Goal: Information Seeking & Learning: Learn about a topic

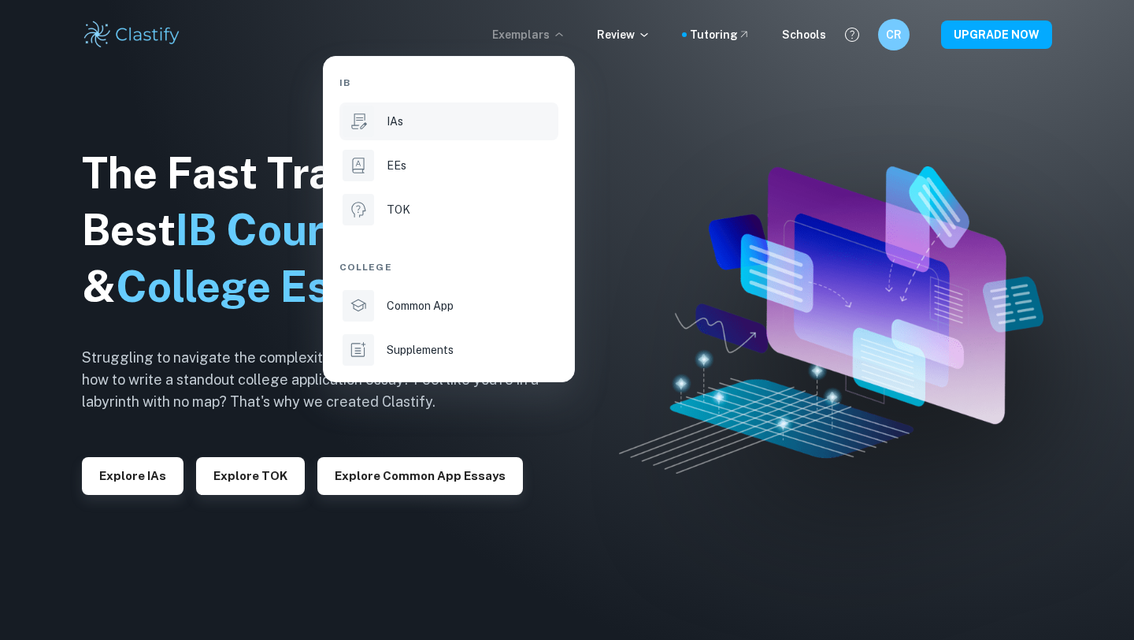
click at [406, 124] on div "IAs" at bounding box center [471, 121] width 169 height 17
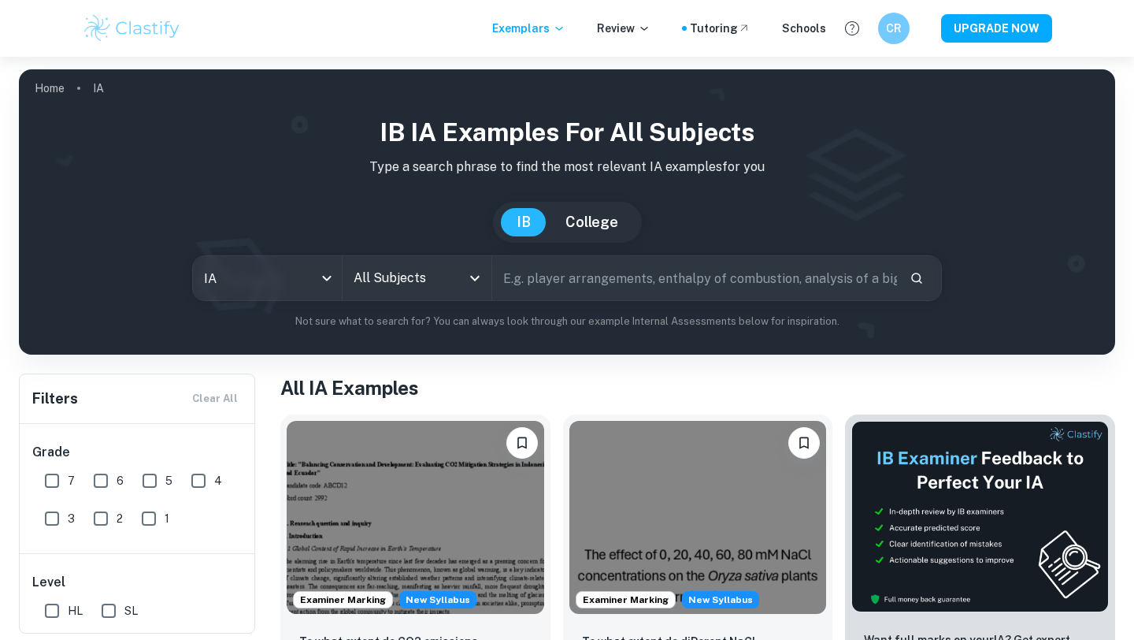
click at [388, 281] on input "All Subjects" at bounding box center [405, 278] width 111 height 30
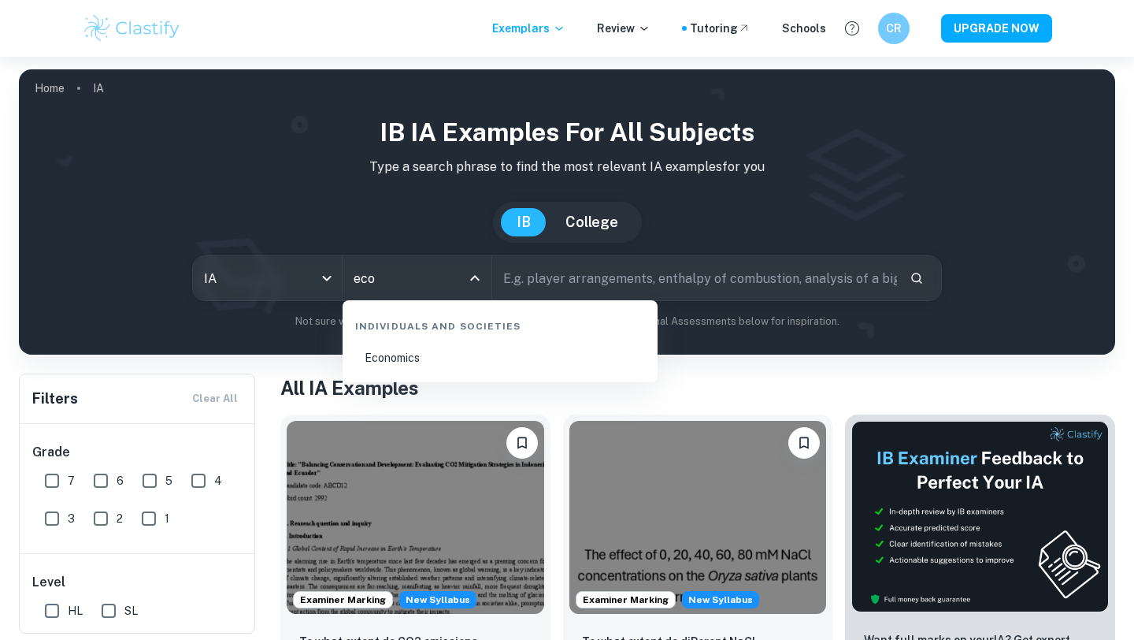
click at [461, 367] on li "Economics" at bounding box center [500, 357] width 302 height 36
type input "Economics"
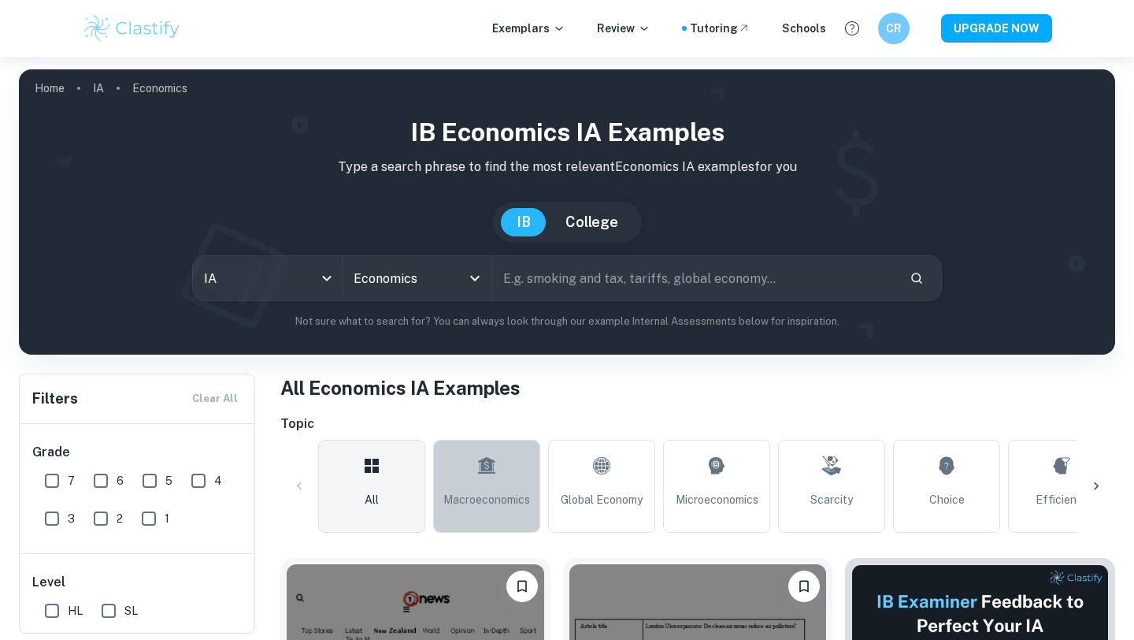
click at [461, 477] on link "Macroeconomics" at bounding box center [486, 485] width 107 height 93
type input "Macroeconomics"
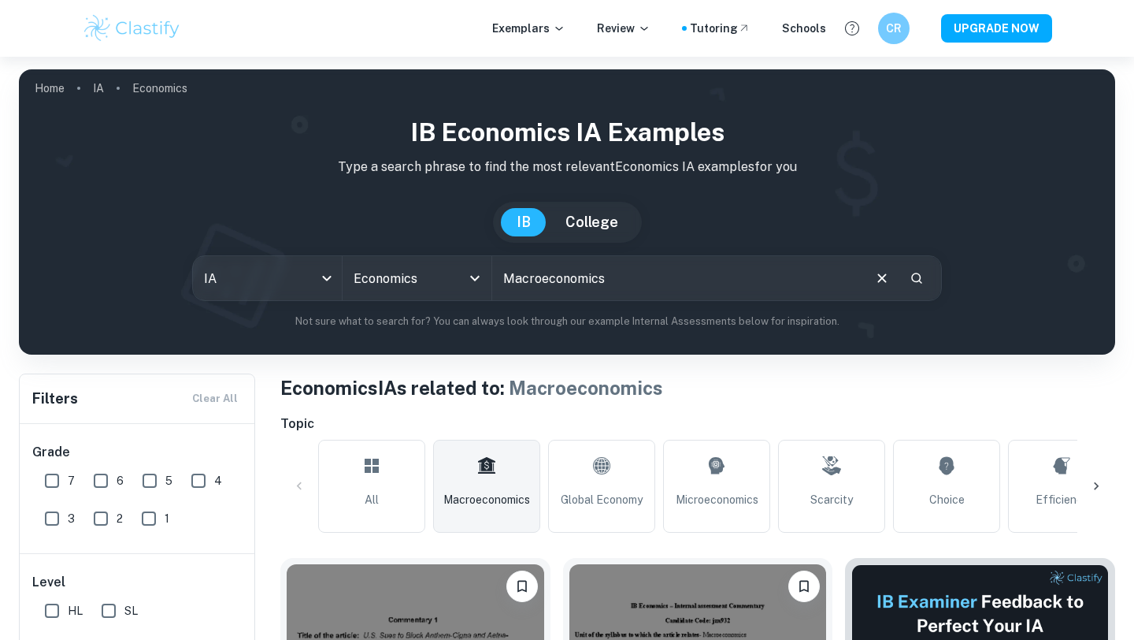
scroll to position [431, 0]
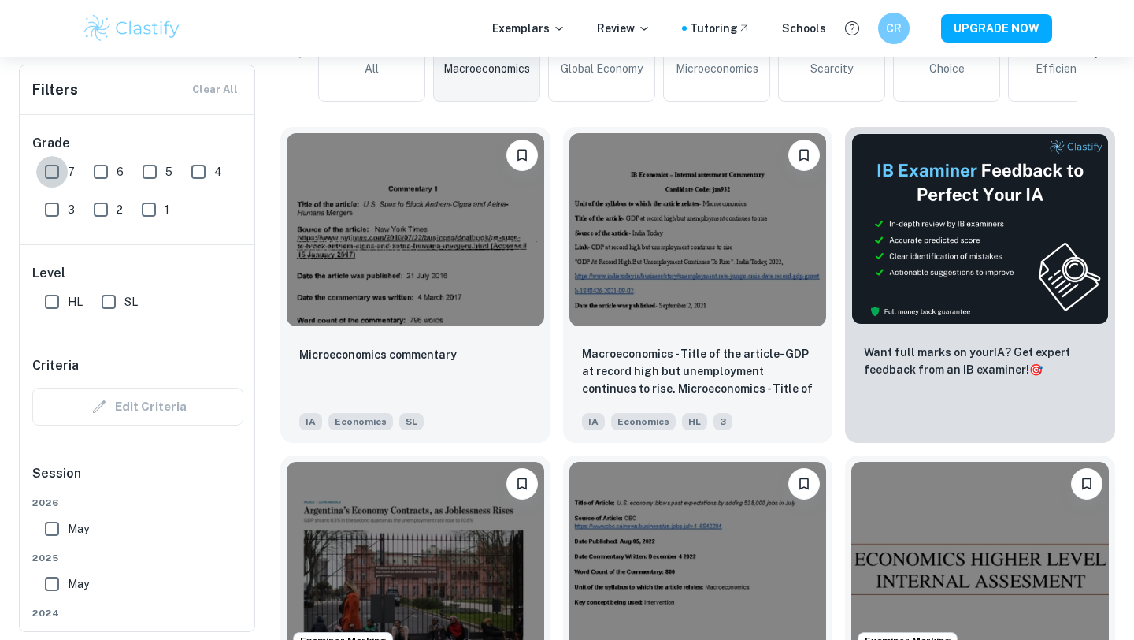
click at [64, 169] on input "7" at bounding box center [52, 172] width 32 height 32
checkbox input "true"
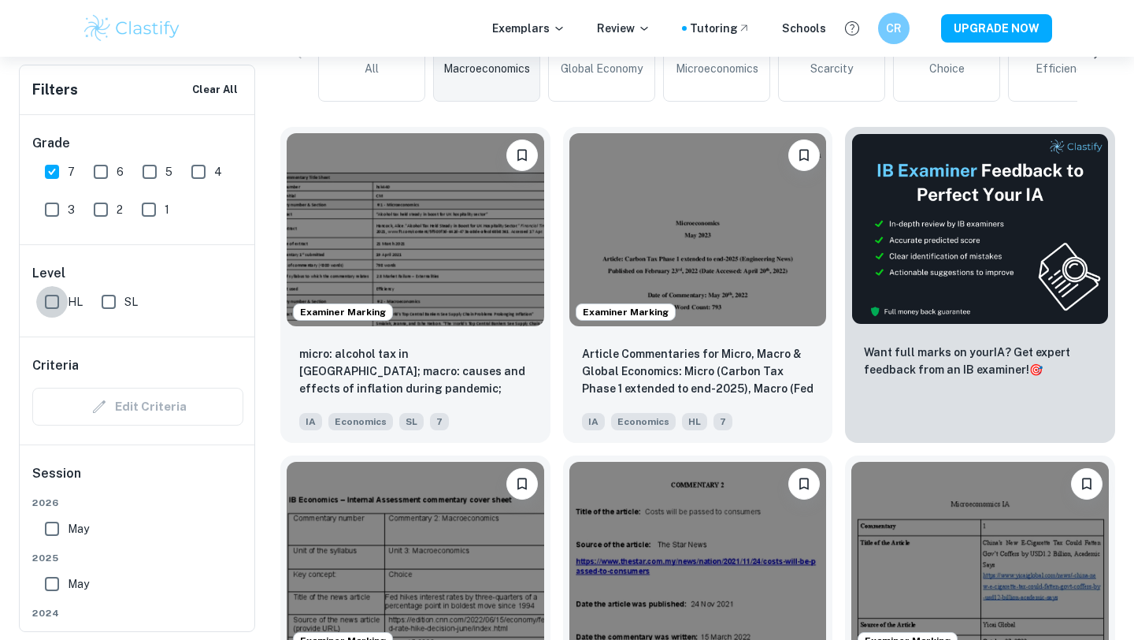
click at [60, 298] on input "HL" at bounding box center [52, 302] width 32 height 32
checkbox input "true"
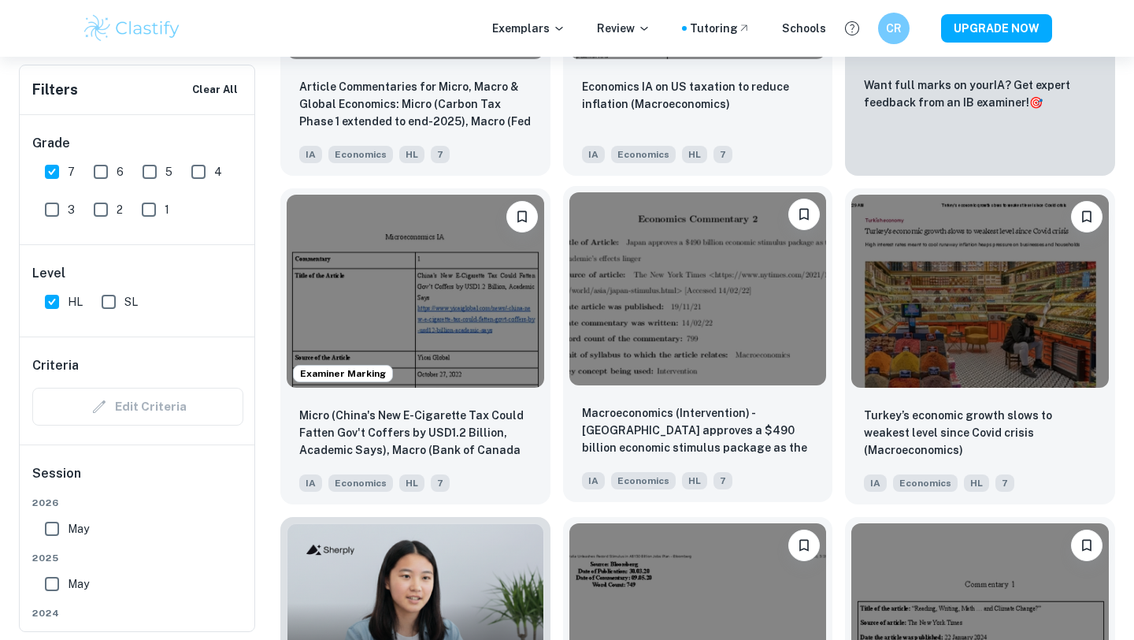
scroll to position [755, 0]
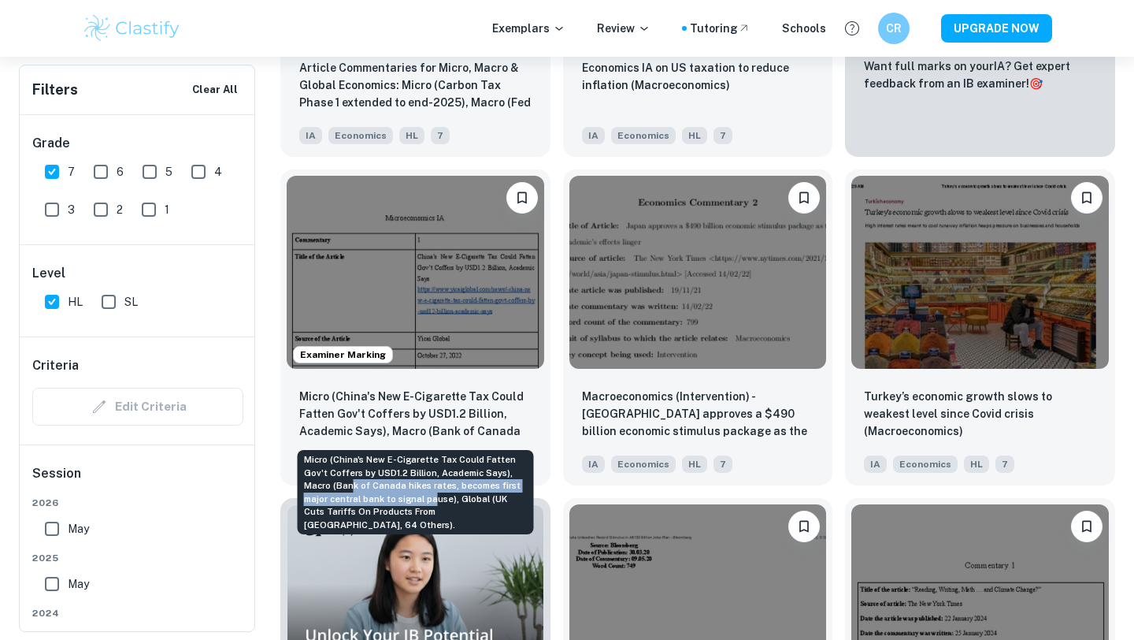
drag, startPoint x: 321, startPoint y: 486, endPoint x: 405, endPoint y: 499, distance: 84.4
click at [405, 499] on div "Micro (China's New E-Cigarette Tax Could Fatten Gov't Coffers by USD1.2 Billion…" at bounding box center [416, 492] width 236 height 84
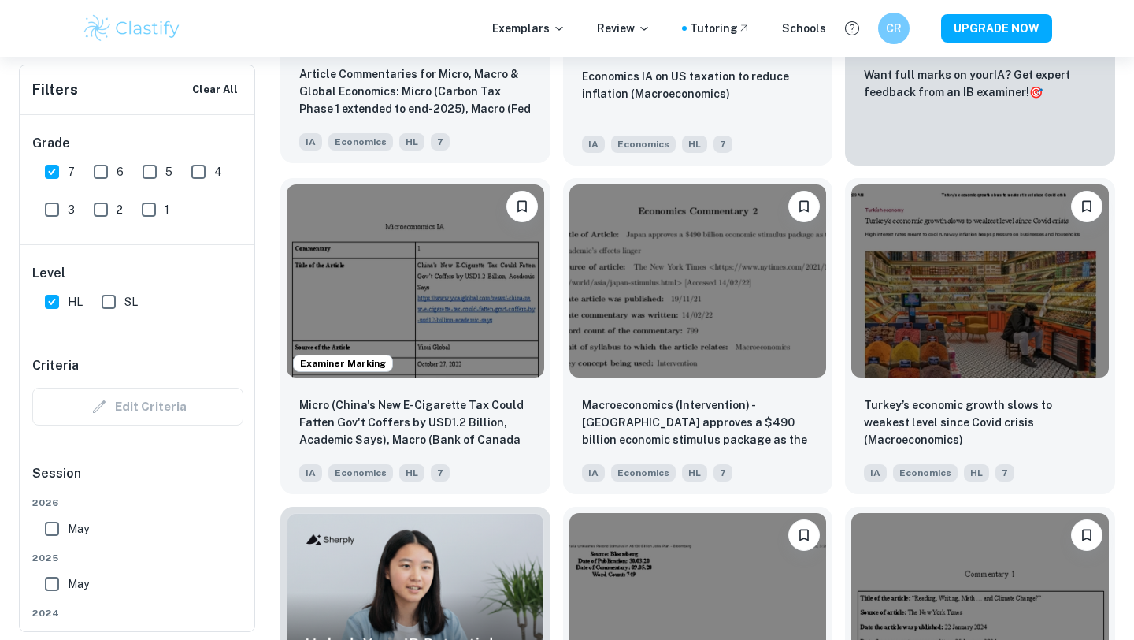
scroll to position [761, 0]
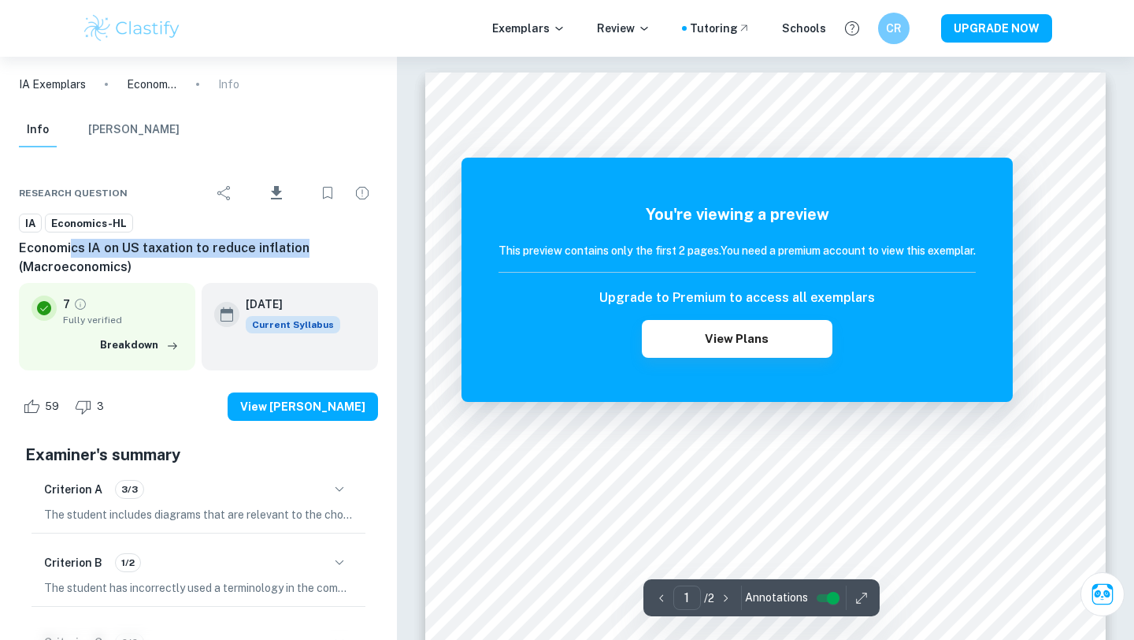
drag, startPoint x: 144, startPoint y: 248, endPoint x: 356, endPoint y: 249, distance: 211.9
click at [355, 249] on h6 "Economics IA on US taxation to reduce inflation (Macroeconomics)" at bounding box center [198, 258] width 359 height 38
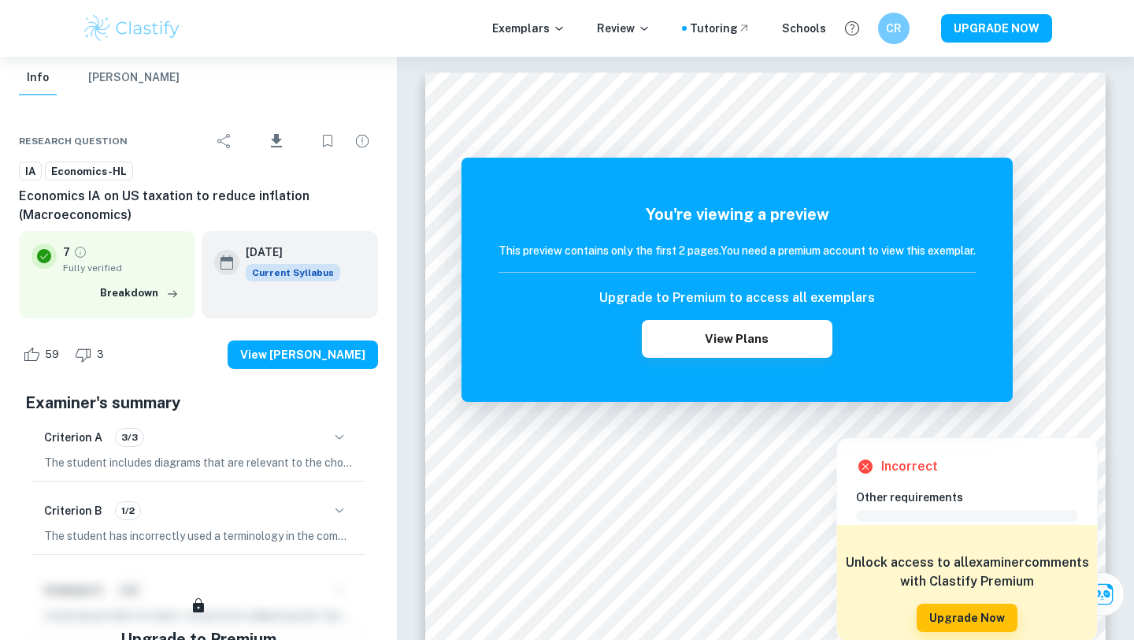
click at [739, 417] on div at bounding box center [837, 423] width 254 height 19
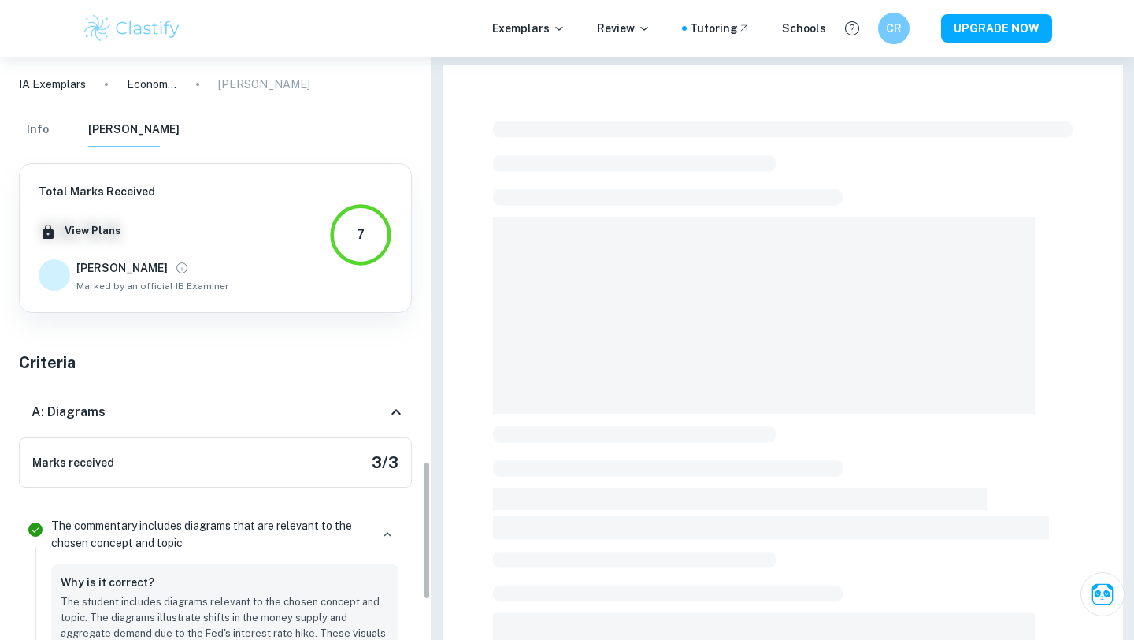
scroll to position [1689, 0]
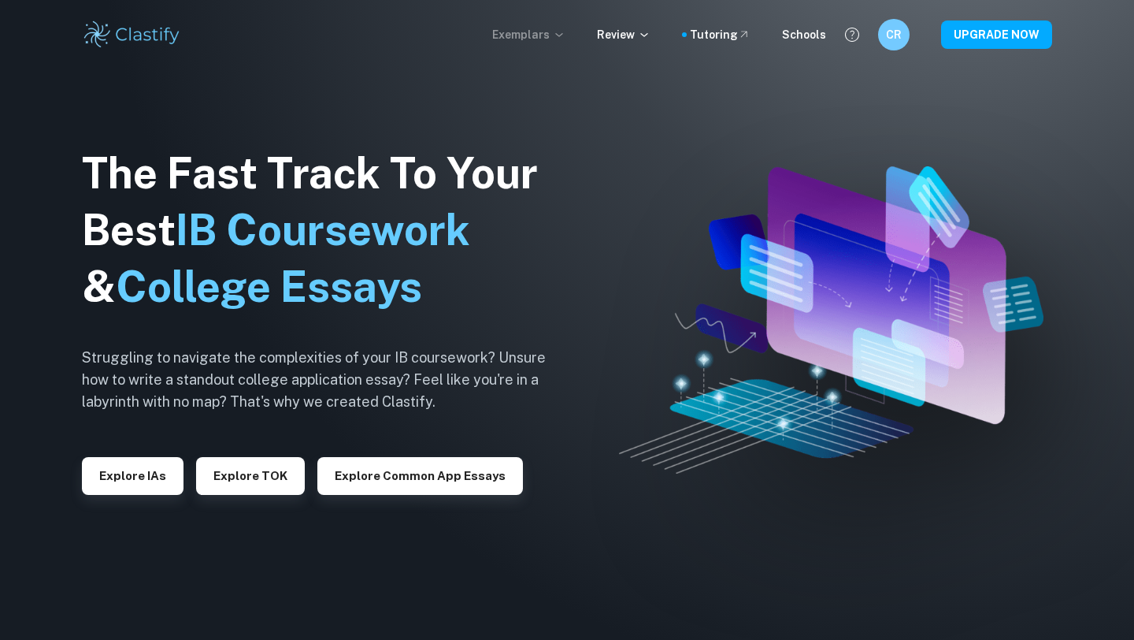
click at [554, 26] on p "Exemplars" at bounding box center [528, 34] width 73 height 17
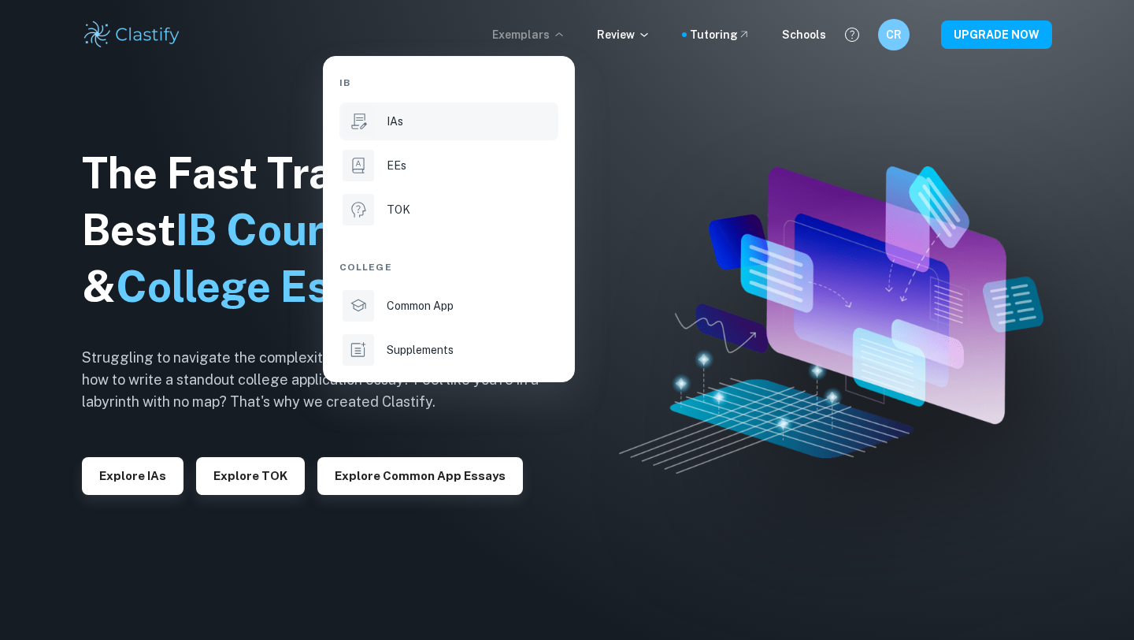
click at [411, 118] on div "IAs" at bounding box center [471, 121] width 169 height 17
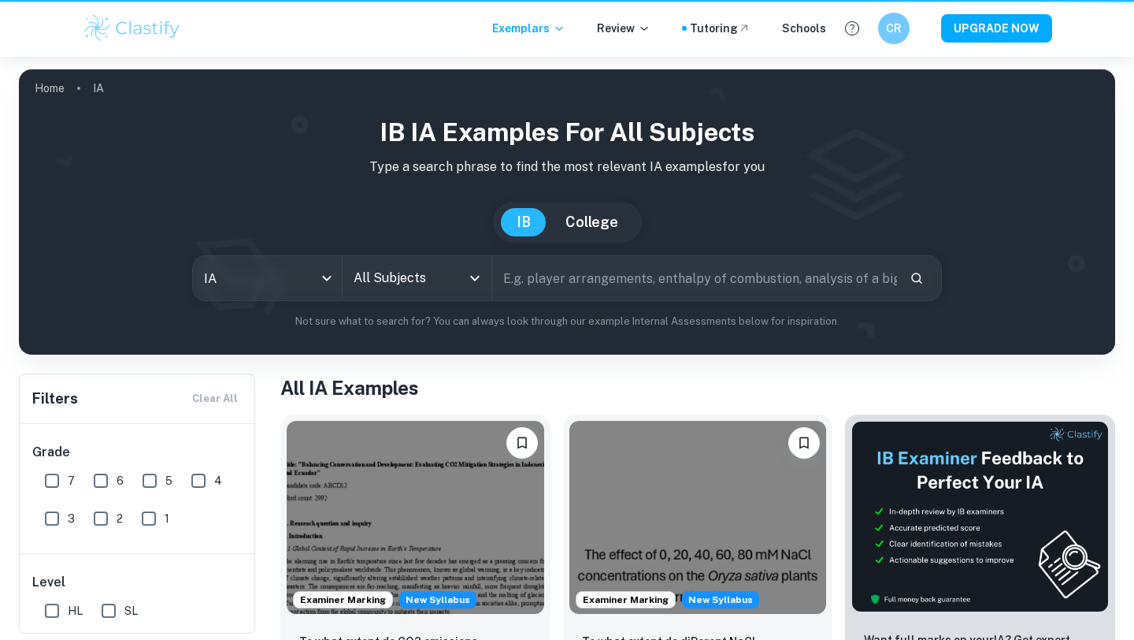
click at [554, 282] on input "text" at bounding box center [694, 278] width 405 height 44
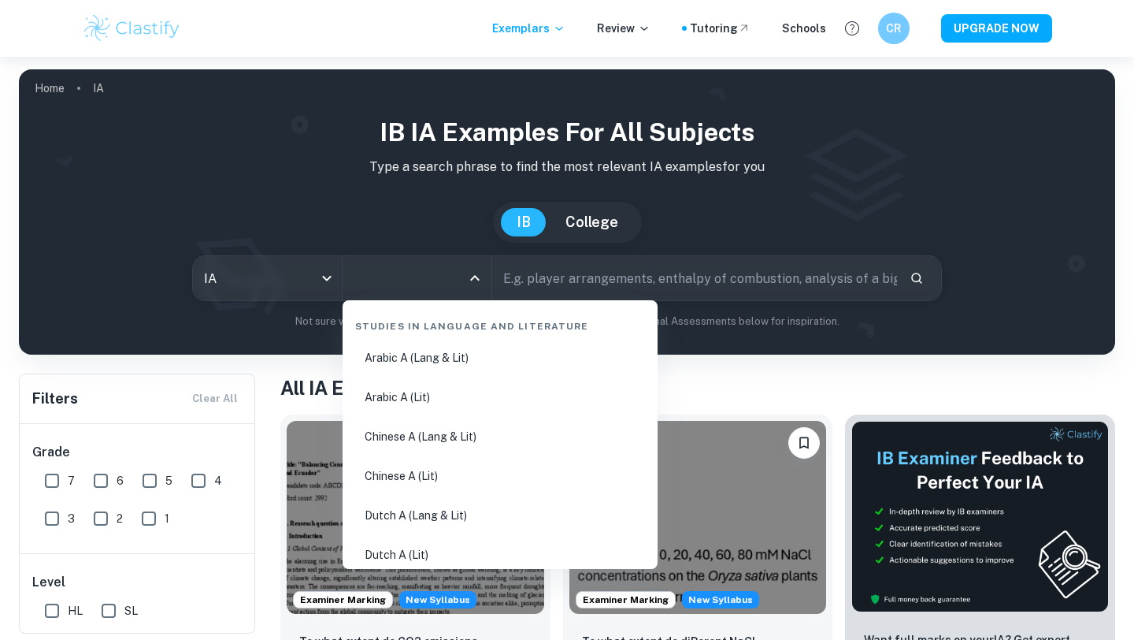
click at [439, 279] on input "All Subjects" at bounding box center [405, 278] width 111 height 30
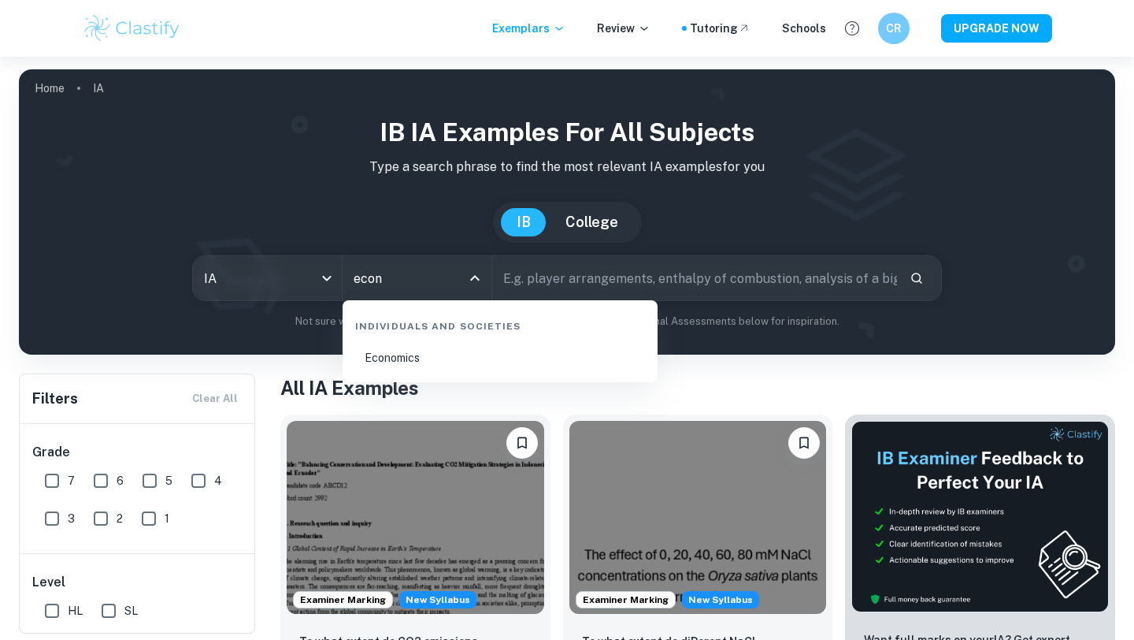
click at [398, 355] on li "Economics" at bounding box center [500, 357] width 302 height 36
type input "Economics"
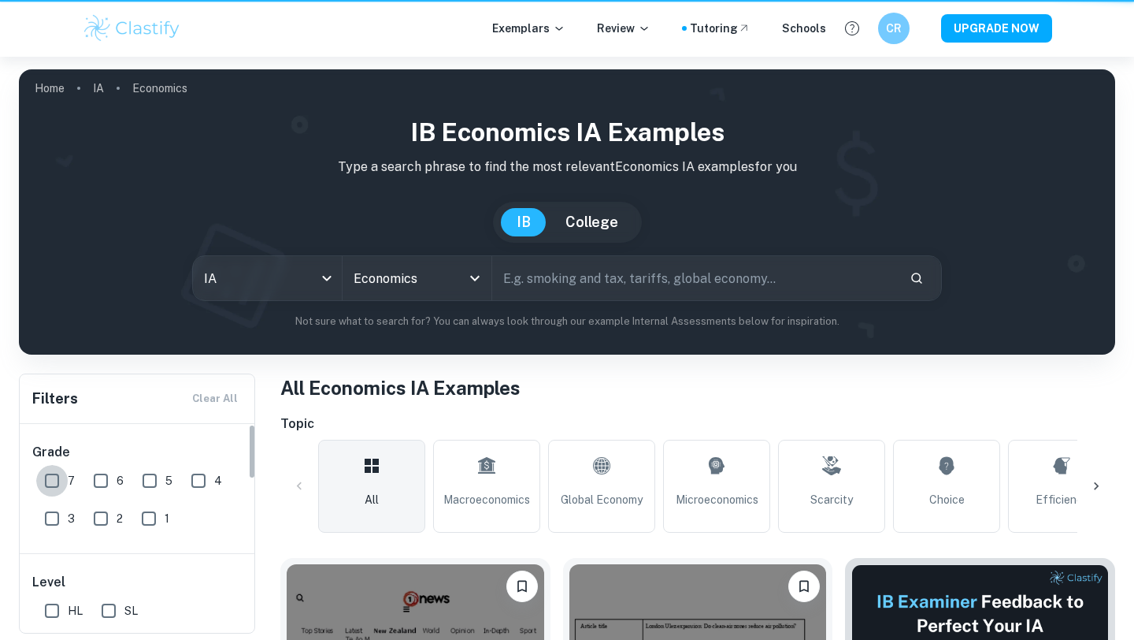
click at [53, 480] on input "7" at bounding box center [52, 481] width 32 height 32
checkbox input "true"
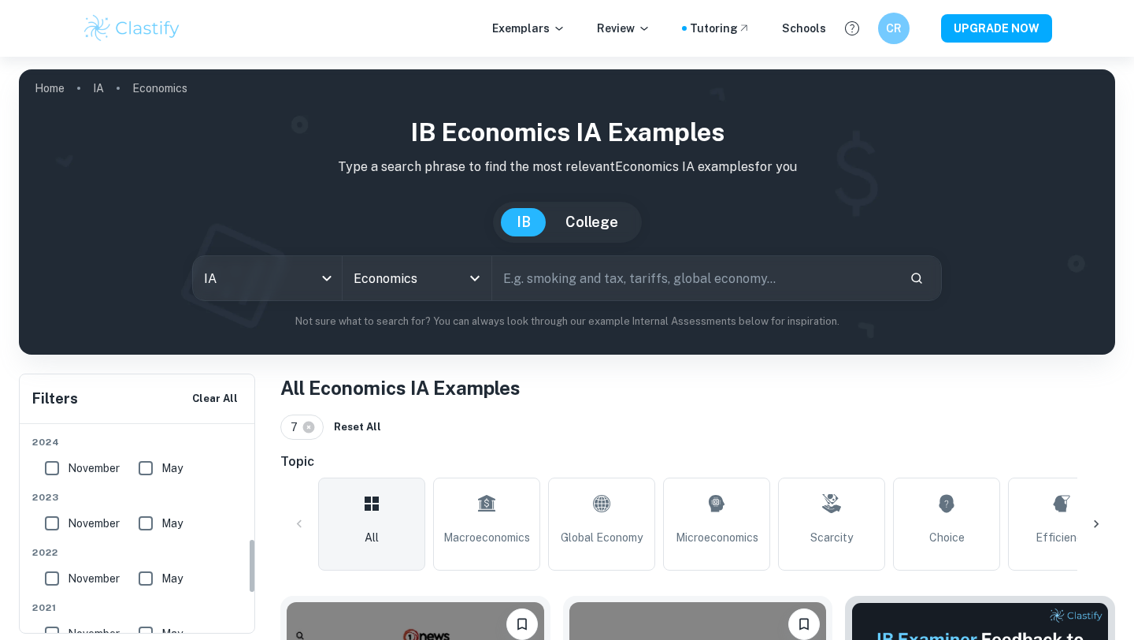
scroll to position [425, 0]
click at [468, 525] on link "Macroeconomics" at bounding box center [486, 523] width 107 height 93
type input "Macroeconomics"
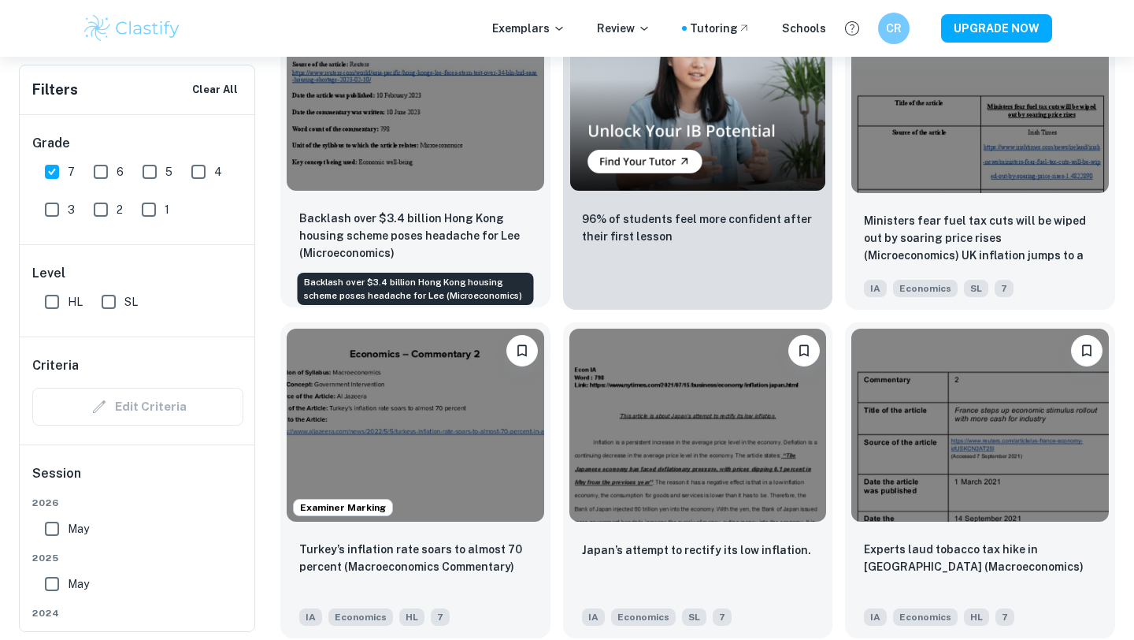
scroll to position [2913, 0]
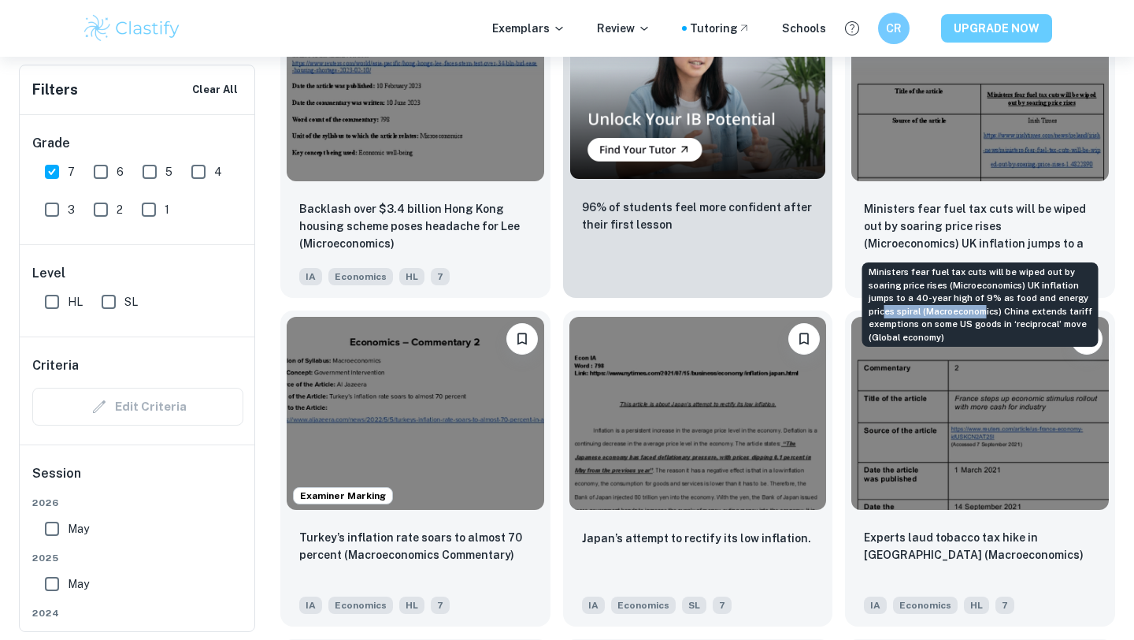
drag, startPoint x: 885, startPoint y: 309, endPoint x: 947, endPoint y: 33, distance: 282.4
click at [978, 309] on div "Ministers fear fuel tax cuts will be wiped out by soaring price rises (Microeco…" at bounding box center [980, 304] width 236 height 84
